Goal: Task Accomplishment & Management: Complete application form

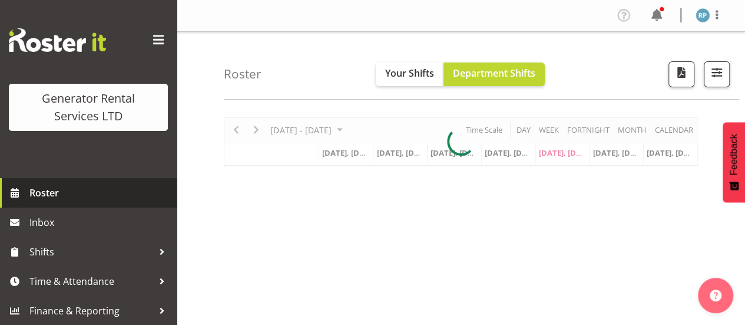
scroll to position [1, 0]
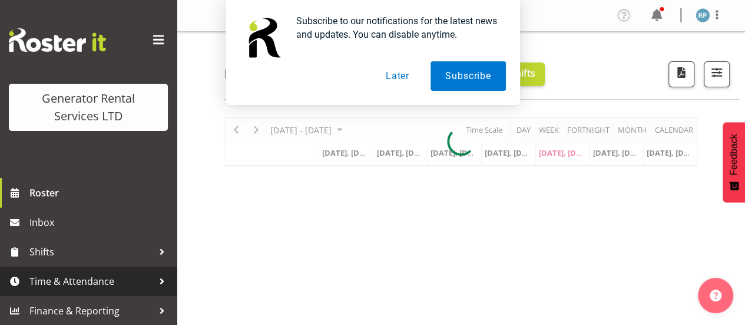
click at [74, 282] on span "Time & Attendance" at bounding box center [91, 281] width 124 height 18
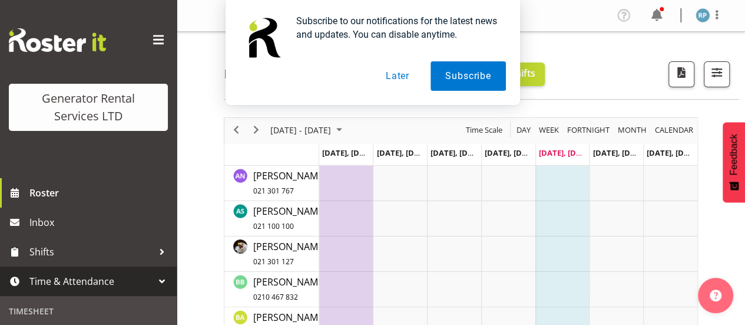
click at [82, 279] on span "Time & Attendance" at bounding box center [91, 281] width 124 height 18
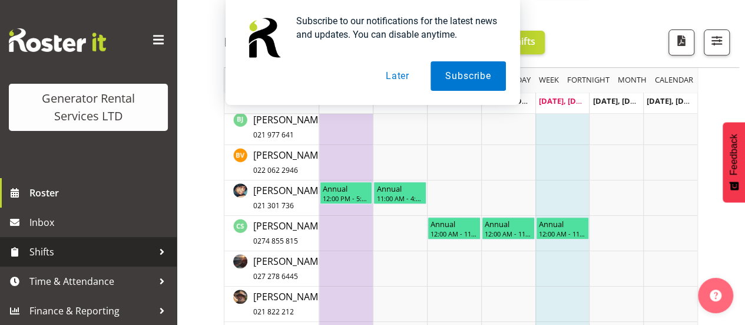
scroll to position [236, 0]
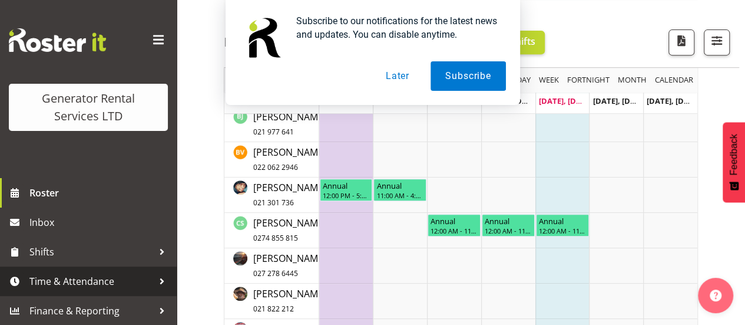
click at [111, 283] on span "Time & Attendance" at bounding box center [91, 281] width 124 height 18
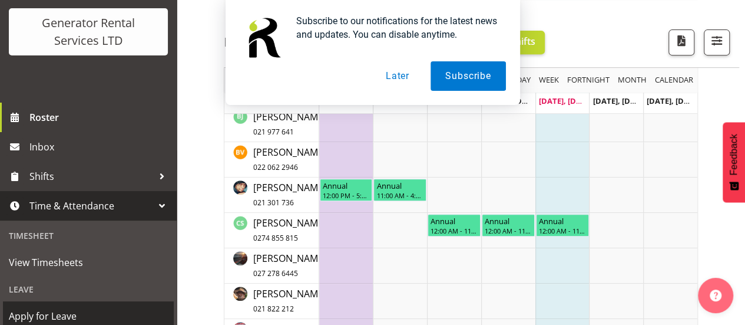
scroll to position [119, 0]
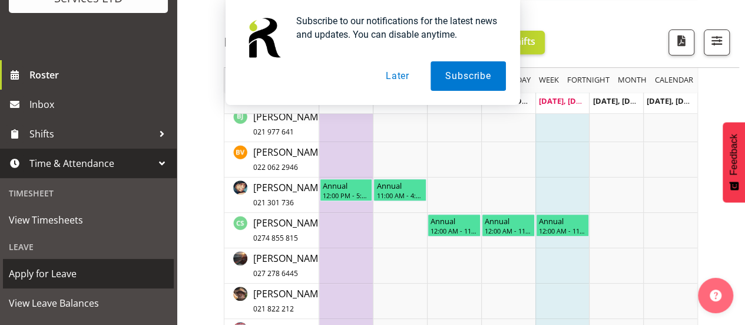
click at [55, 274] on span "Apply for Leave" at bounding box center [88, 274] width 159 height 18
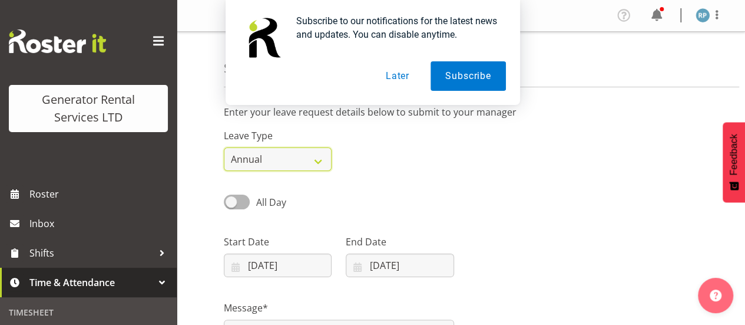
click at [280, 160] on select "Annual Sick Bereavement Day In Lieu Other" at bounding box center [278, 159] width 108 height 24
select select "Sick"
click at [224, 147] on select "Annual Sick Bereavement Day In Lieu Other" at bounding box center [278, 159] width 108 height 24
click at [293, 157] on select "Annual Sick Bereavement Day In Lieu Other" at bounding box center [278, 159] width 108 height 24
click at [224, 147] on select "Annual Sick Bereavement Day In Lieu Other" at bounding box center [278, 159] width 108 height 24
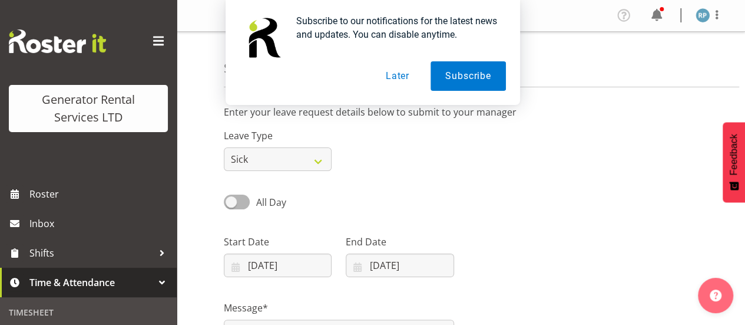
click at [230, 199] on span at bounding box center [237, 201] width 26 height 15
click at [230, 199] on input "All Day" at bounding box center [228, 202] width 8 height 8
checkbox input "true"
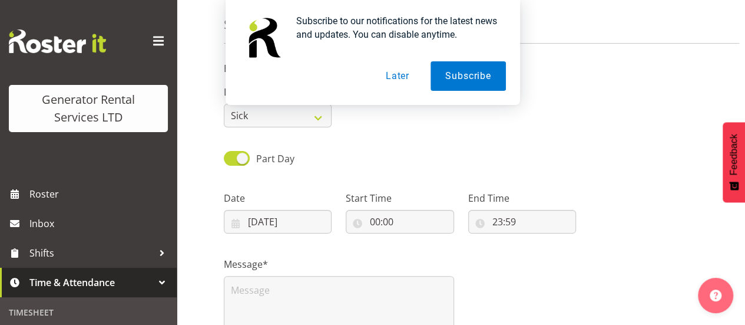
scroll to position [118, 0]
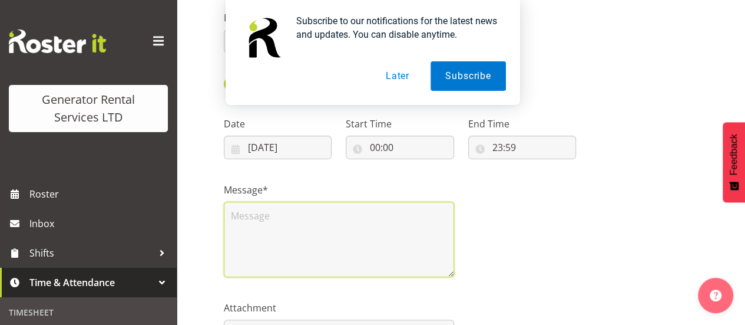
click at [296, 229] on textarea at bounding box center [339, 238] width 230 height 75
type textarea "."
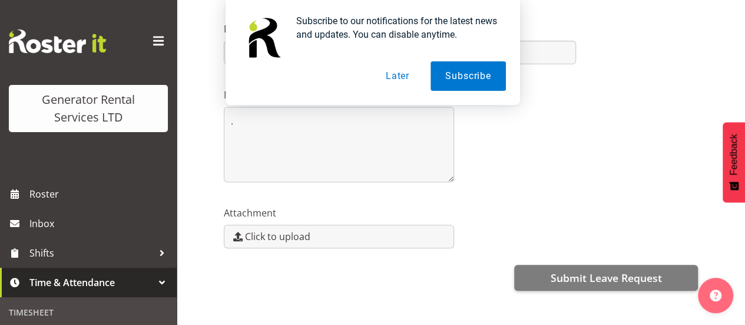
scroll to position [251, 0]
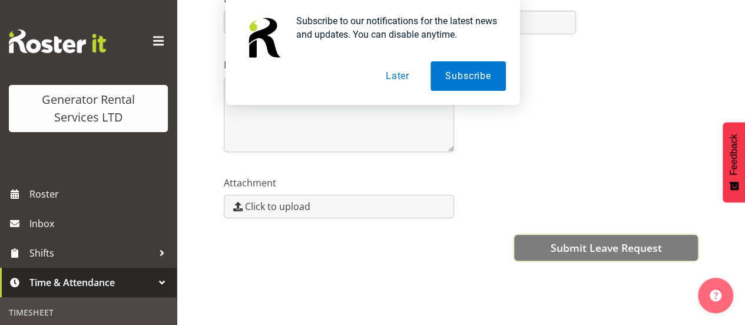
click at [563, 240] on span "Submit Leave Request" at bounding box center [605, 247] width 111 height 15
